Goal: Information Seeking & Learning: Learn about a topic

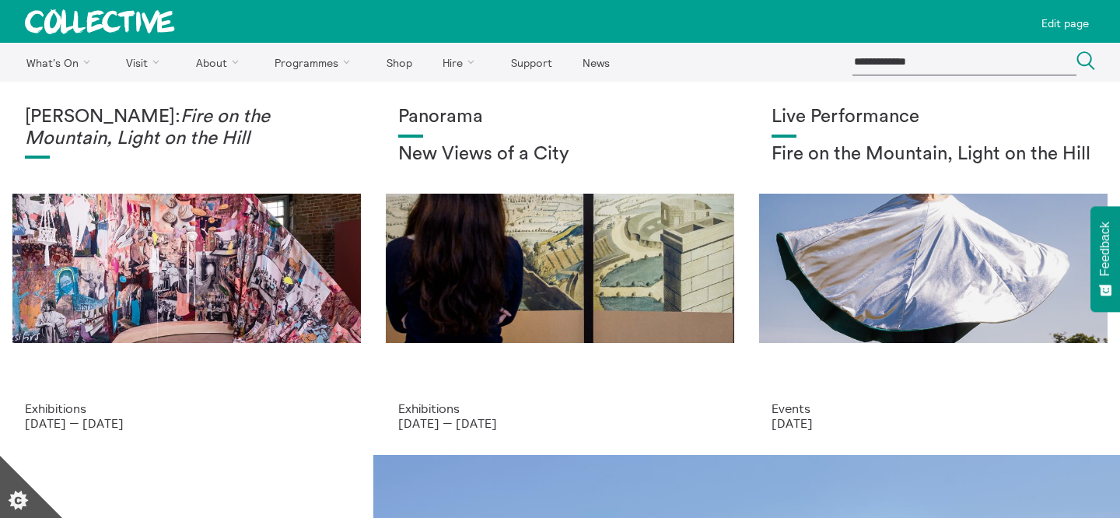
click at [881, 65] on input "search" at bounding box center [965, 62] width 224 height 26
type input "**********"
click at [1077, 51] on button "Search Close" at bounding box center [1086, 61] width 19 height 21
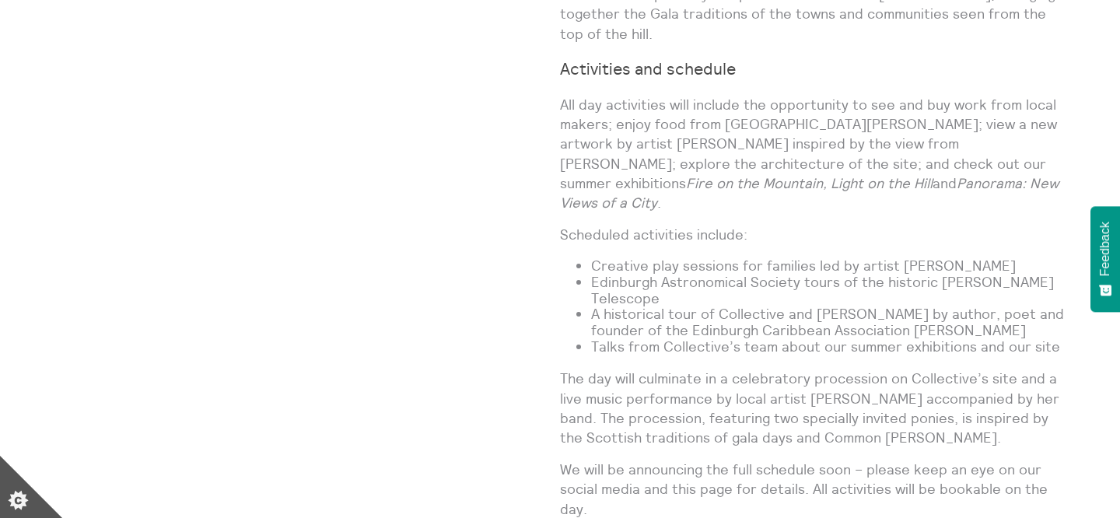
scroll to position [1236, 0]
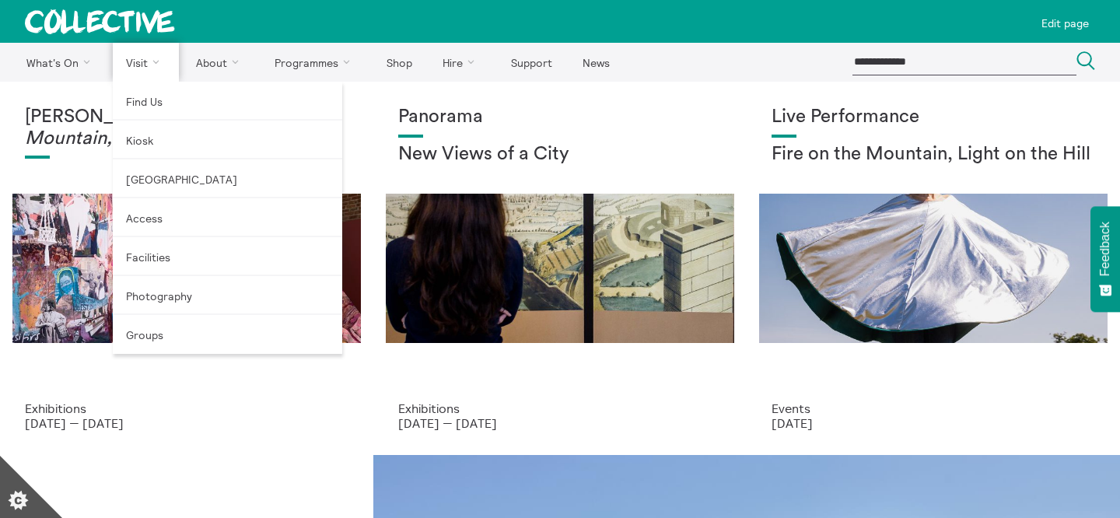
click at [140, 51] on link "Visit" at bounding box center [146, 62] width 67 height 39
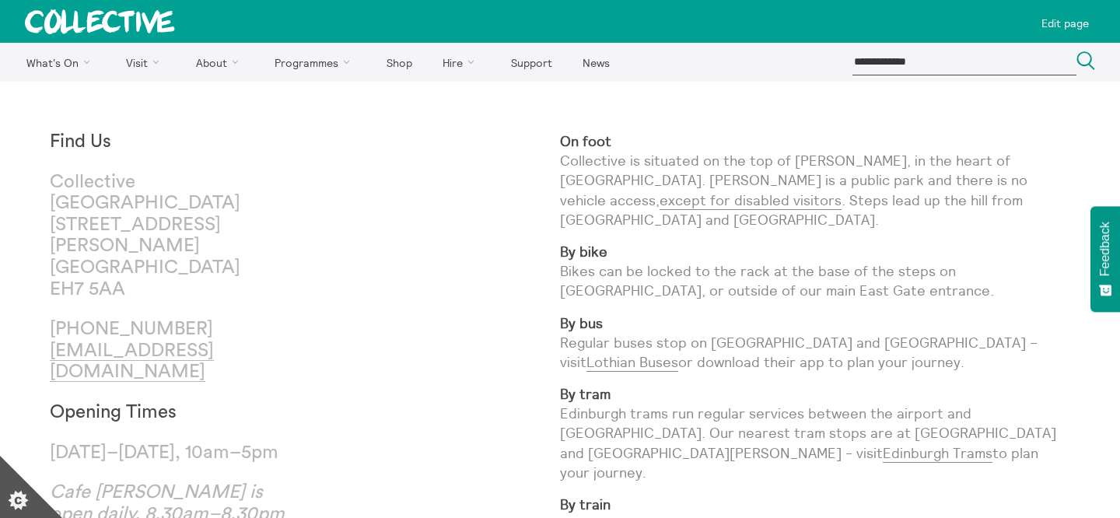
drag, startPoint x: 110, startPoint y: 303, endPoint x: 258, endPoint y: 303, distance: 148.6
click at [258, 319] on p "[PHONE_NUMBER] [EMAIL_ADDRESS][DOMAIN_NAME]" at bounding box center [177, 351] width 255 height 65
copy p "131 556 1264"
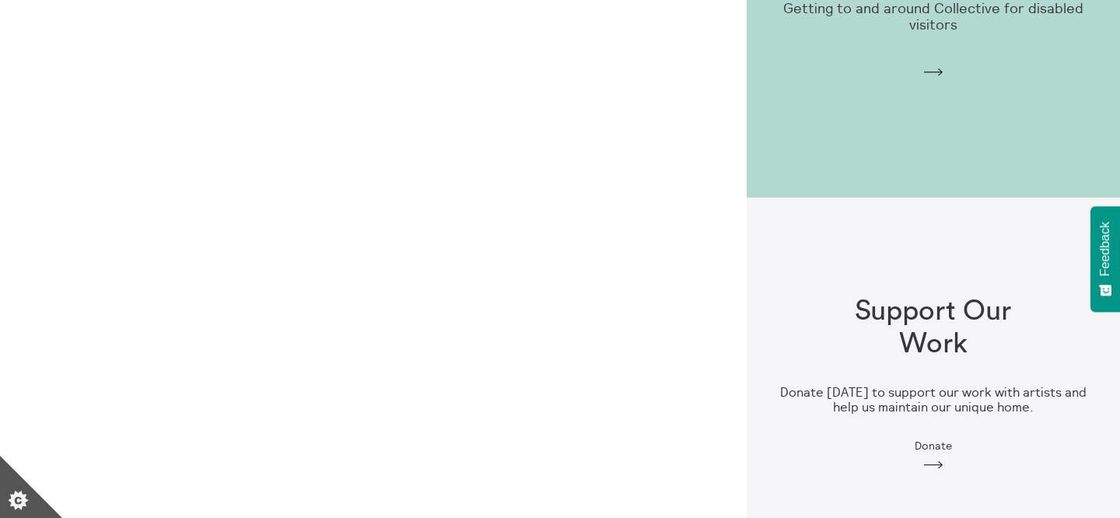
scroll to position [1653, 0]
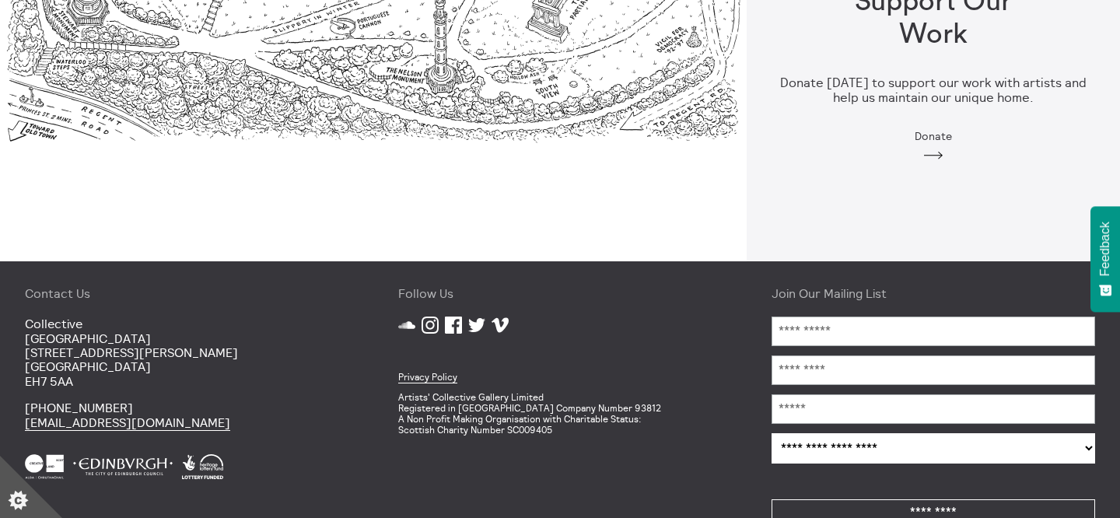
click at [587, 392] on p "Artists' Collective Gallery Limited Registered in Scotland Company Number 93812…" at bounding box center [560, 413] width 324 height 43
click at [583, 392] on p "Artists' Collective Gallery Limited Registered in Scotland Company Number 93812…" at bounding box center [560, 413] width 324 height 43
click at [599, 392] on p "Artists' Collective Gallery Limited Registered in Scotland Company Number 93812…" at bounding box center [560, 413] width 324 height 43
copy p "93812"
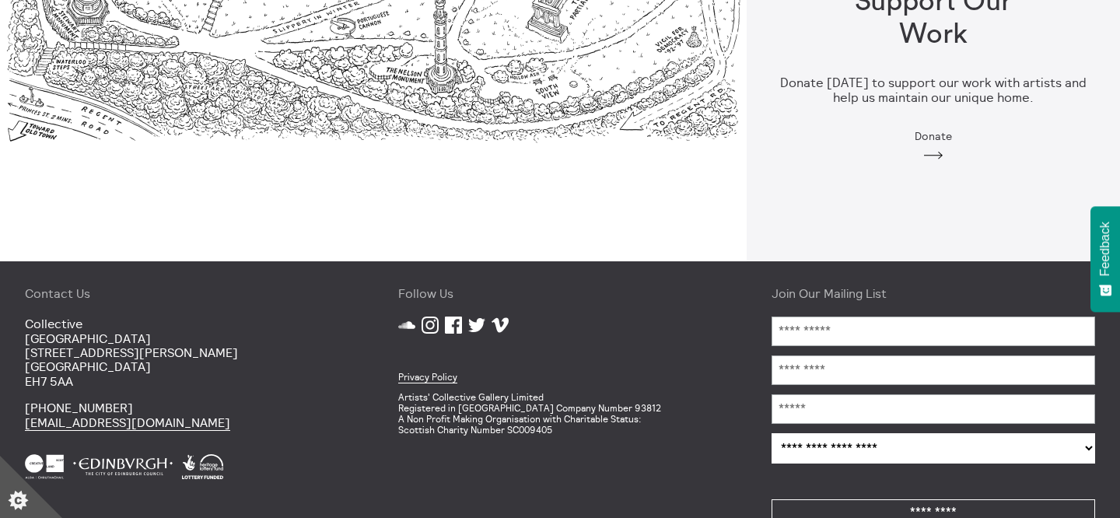
click at [517, 392] on p "Artists' Collective Gallery Limited Registered in Scotland Company Number 93812…" at bounding box center [560, 413] width 324 height 43
copy p "SC009405"
click at [518, 402] on div "Follow Us SoundCloud Instagram Facebook Twitter Vimeo Privacy Policy Artists' C…" at bounding box center [559, 409] width 373 height 296
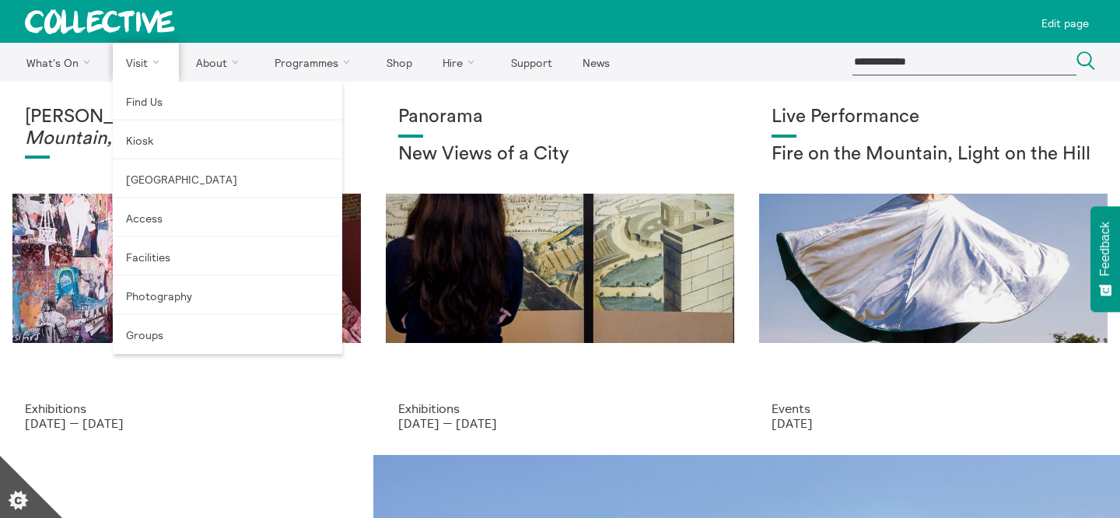
click at [160, 54] on link "Visit" at bounding box center [146, 62] width 67 height 39
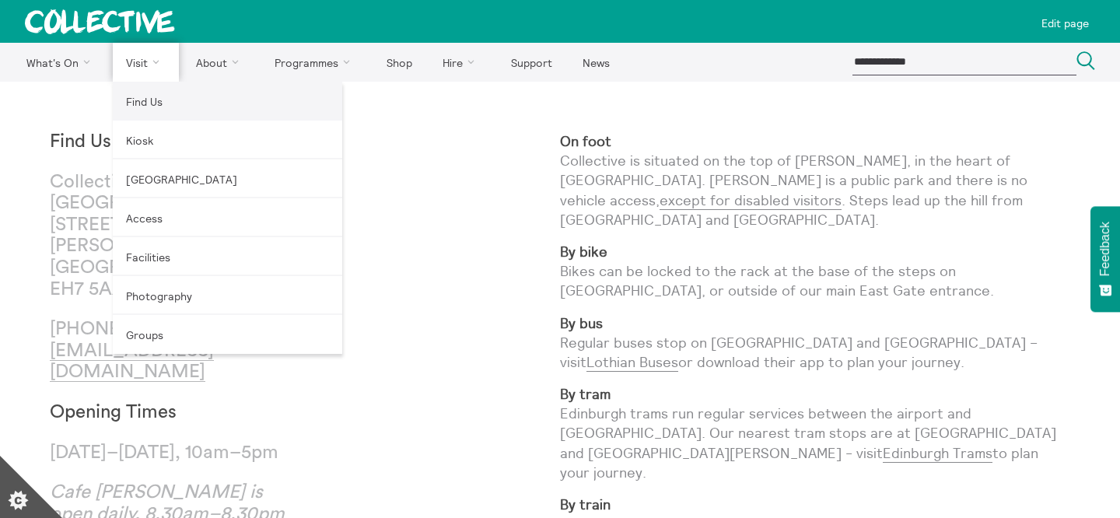
click at [149, 92] on link "Find Us" at bounding box center [227, 101] width 229 height 39
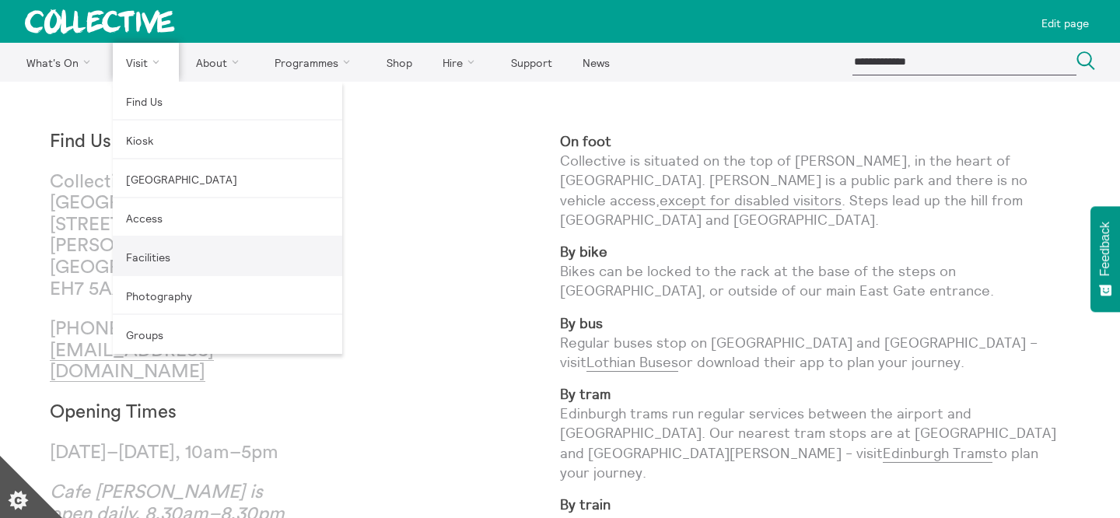
click at [154, 250] on link "Facilities" at bounding box center [227, 256] width 229 height 39
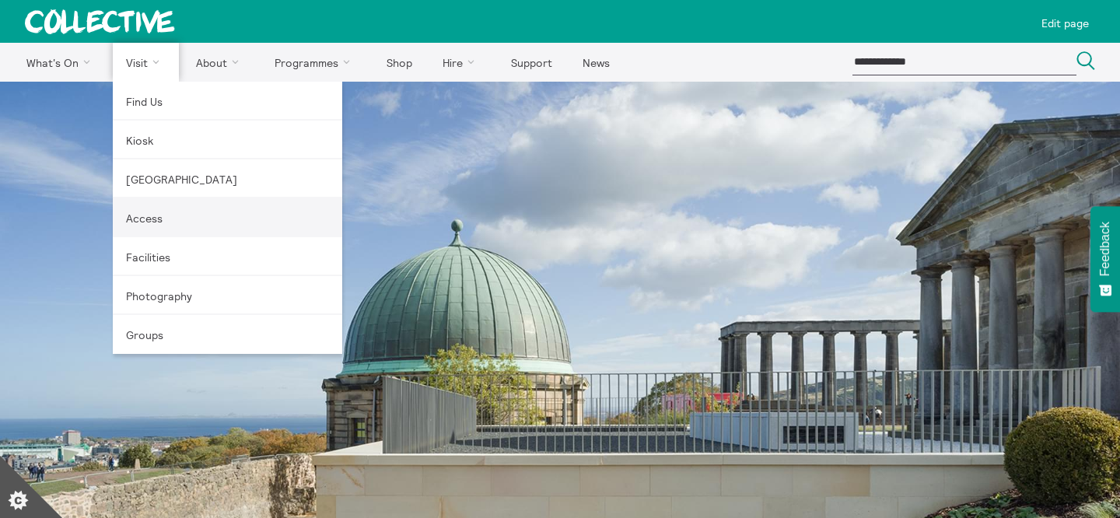
click at [178, 219] on link "Access" at bounding box center [227, 217] width 229 height 39
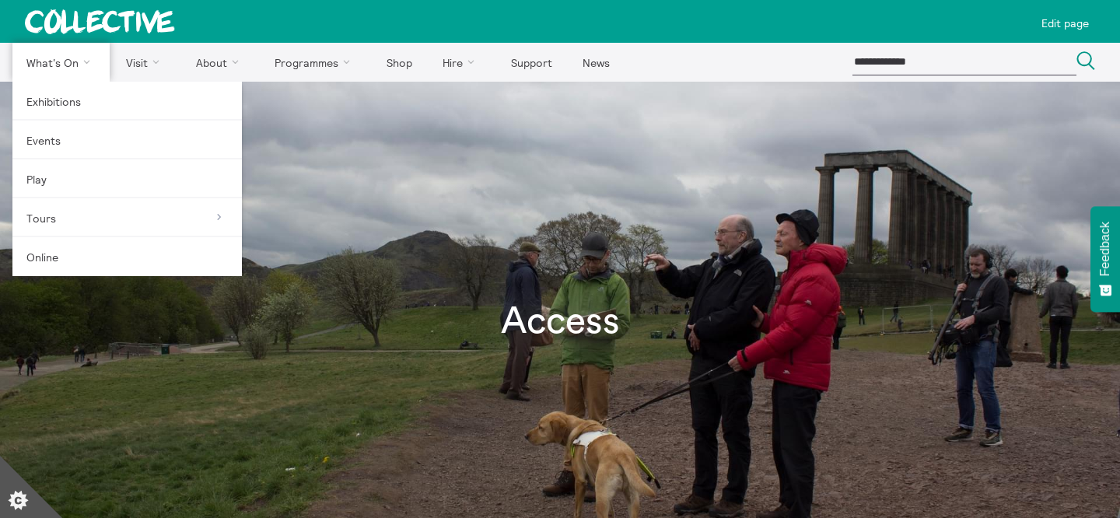
click at [59, 61] on link "What's On" at bounding box center [60, 62] width 97 height 39
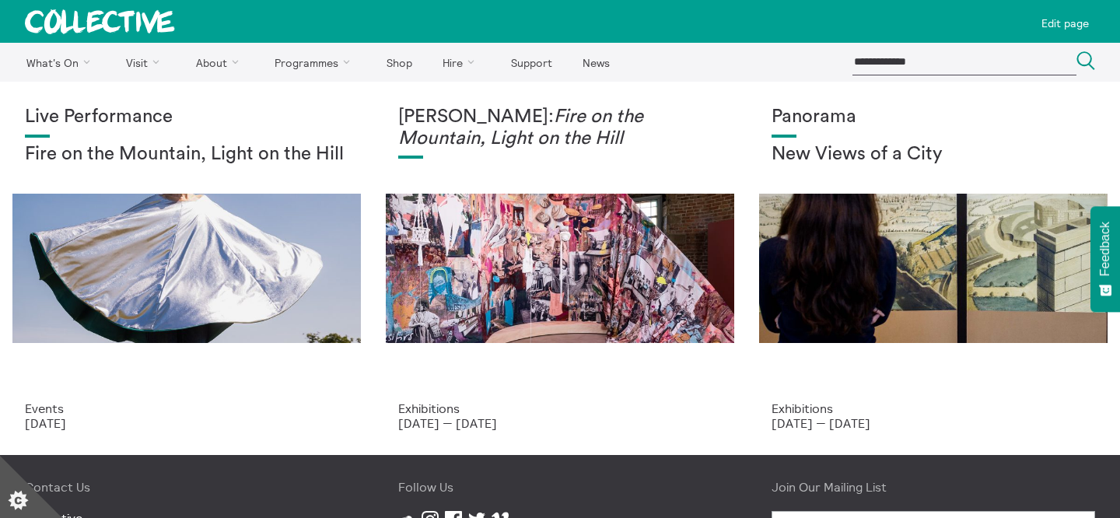
click at [121, 20] on icon at bounding box center [100, 21] width 150 height 25
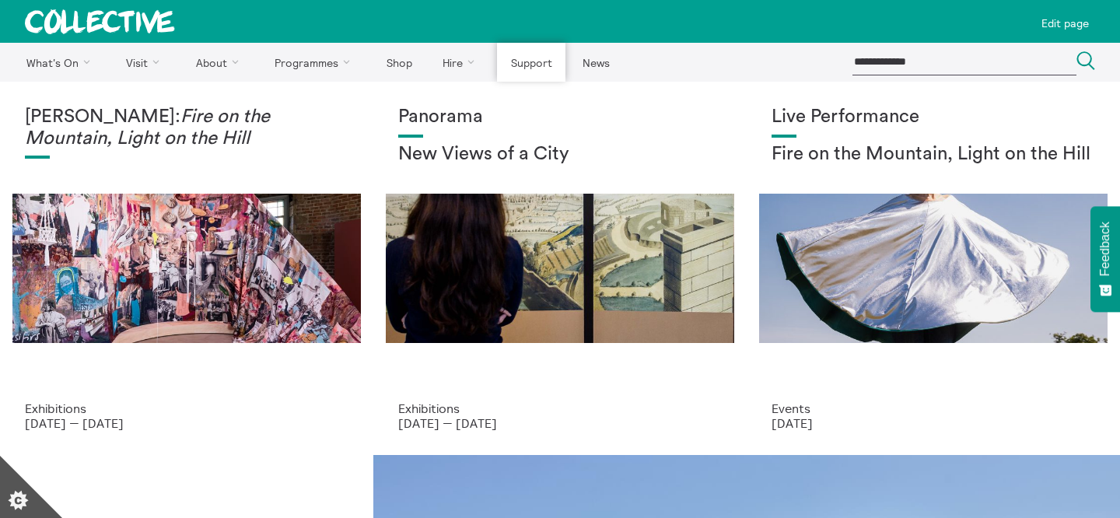
click at [531, 68] on link "Support" at bounding box center [531, 62] width 68 height 39
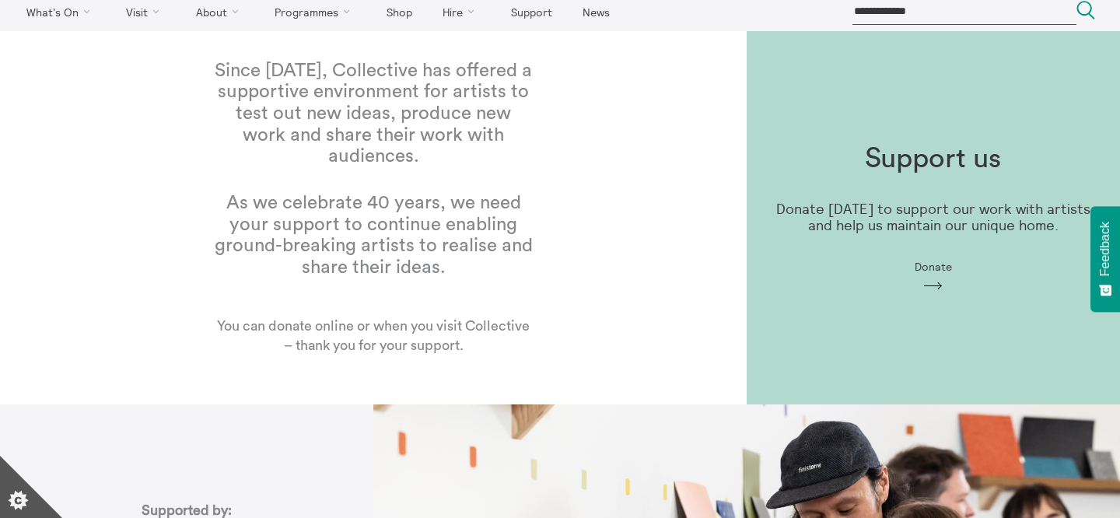
scroll to position [58, 0]
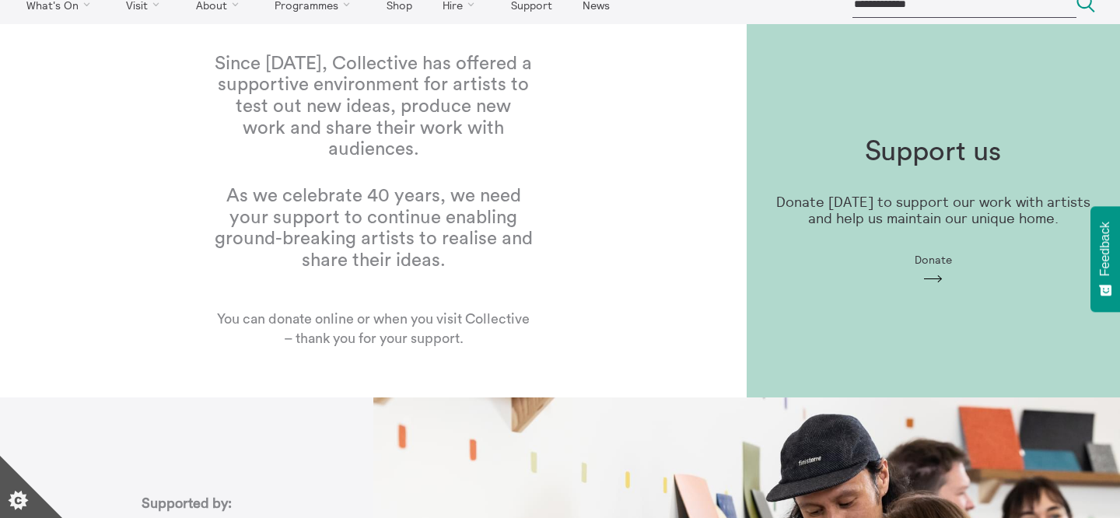
click at [835, 190] on div "Support us Donate [DATE] to support our work with artists and help us maintain …" at bounding box center [933, 210] width 373 height 199
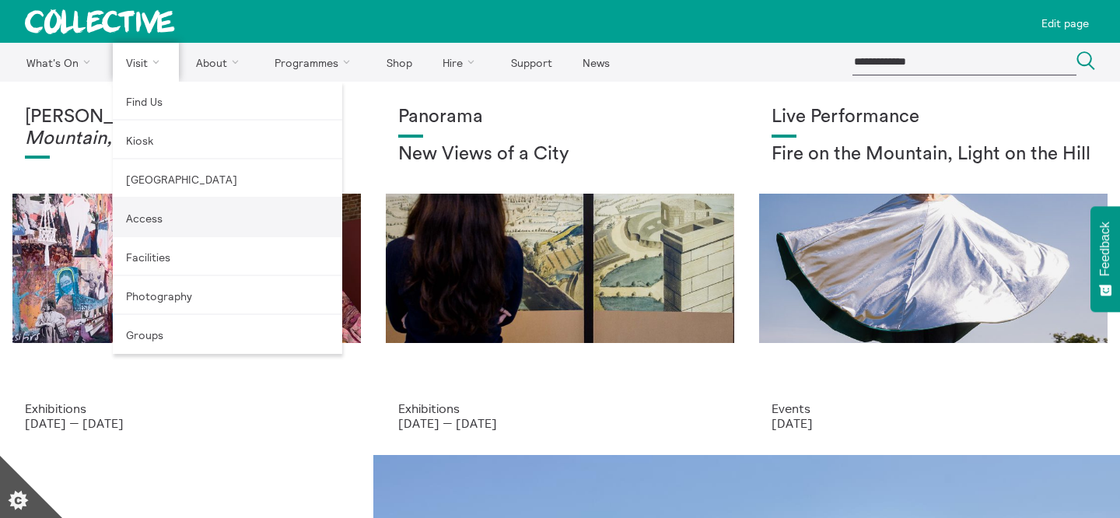
click at [150, 200] on link "Access" at bounding box center [227, 217] width 229 height 39
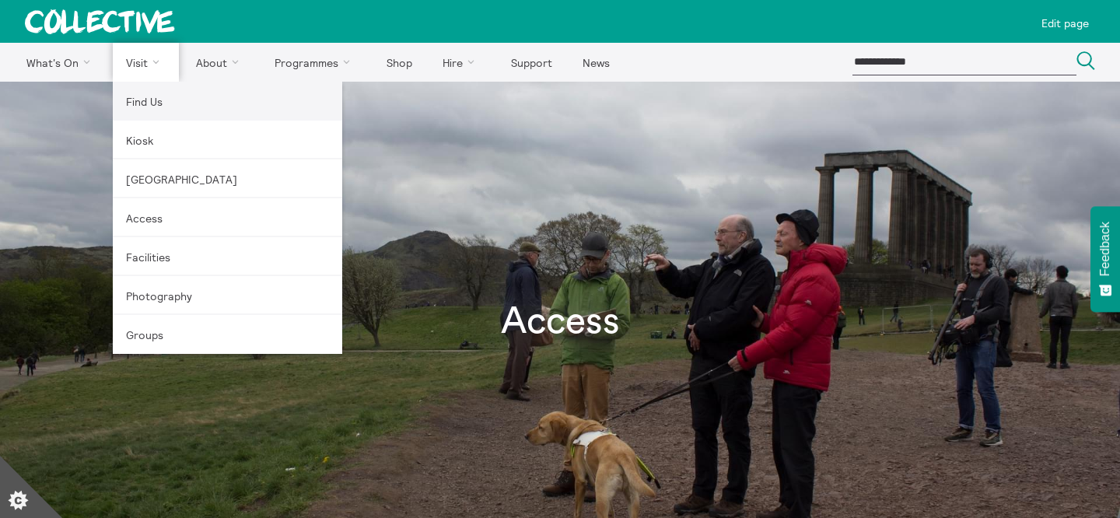
click at [160, 99] on link "Find Us" at bounding box center [227, 101] width 229 height 39
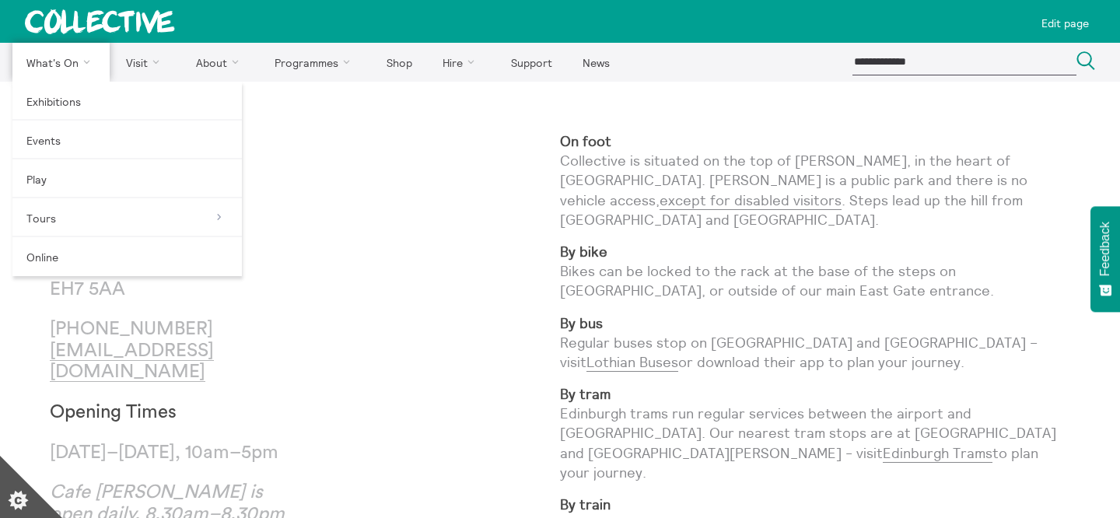
click at [57, 62] on link "What's On" at bounding box center [60, 62] width 97 height 39
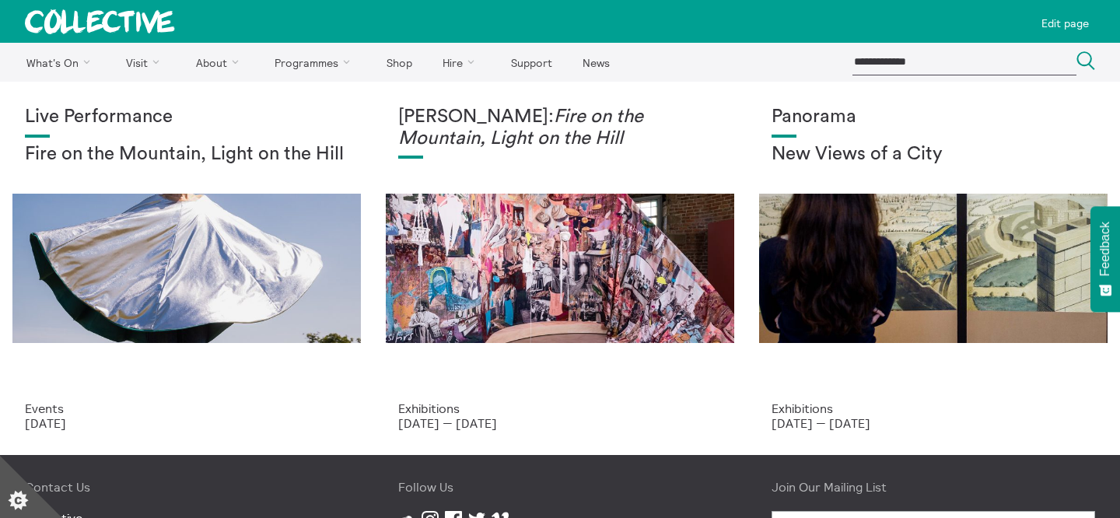
click at [131, 24] on icon at bounding box center [100, 21] width 150 height 25
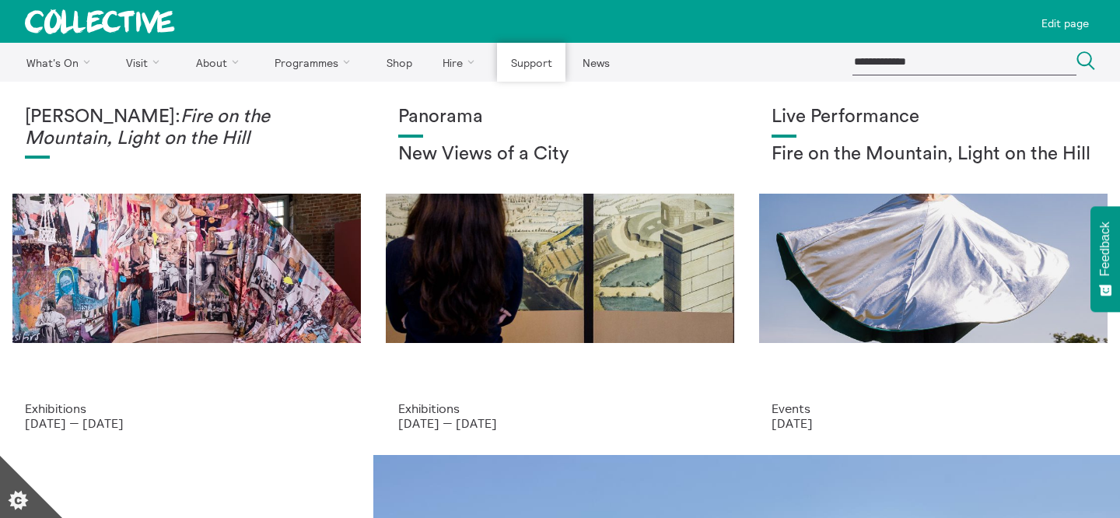
click at [505, 61] on link "Support" at bounding box center [531, 62] width 68 height 39
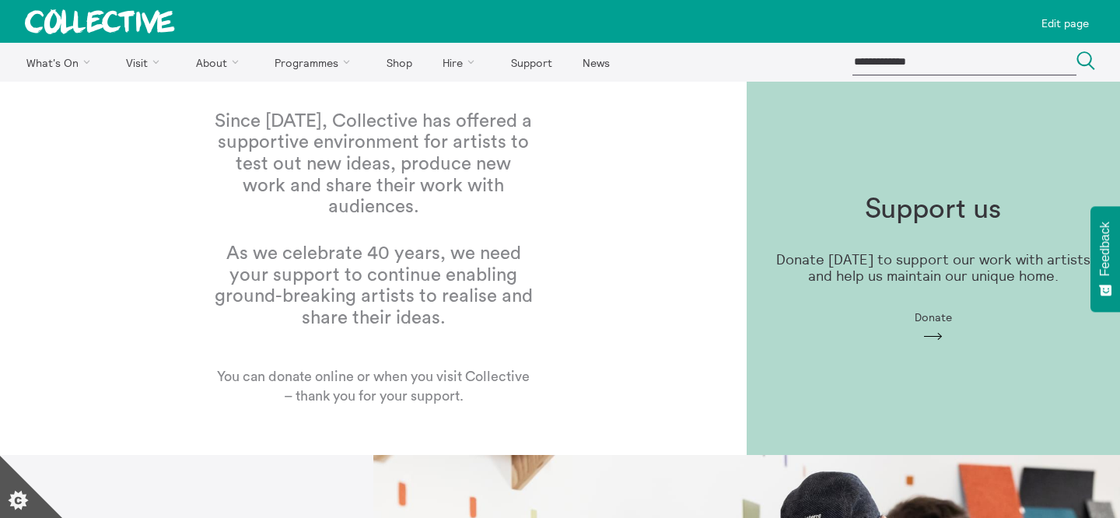
click at [767, 253] on div "Support us Donate [DATE] to support our work with artists and help us maintain …" at bounding box center [933, 268] width 373 height 199
